Goal: Transaction & Acquisition: Purchase product/service

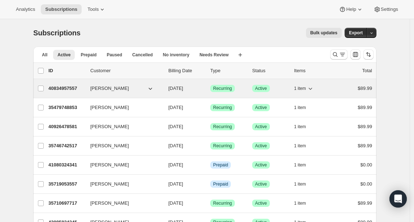
click at [70, 90] on p "40834957557" at bounding box center [66, 88] width 36 height 7
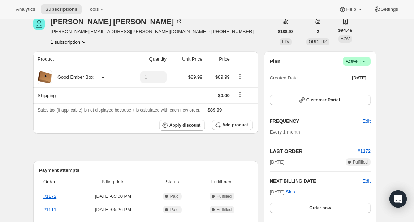
scroll to position [91, 0]
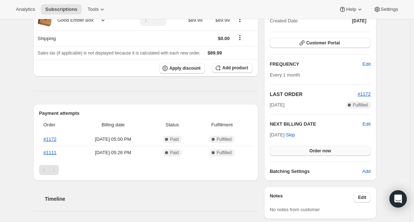
click at [306, 154] on button "Order now" at bounding box center [320, 151] width 101 height 10
click at [306, 154] on button "Click to confirm" at bounding box center [320, 151] width 101 height 10
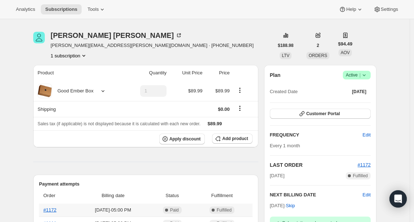
scroll to position [0, 0]
